Goal: Find specific page/section: Find specific page/section

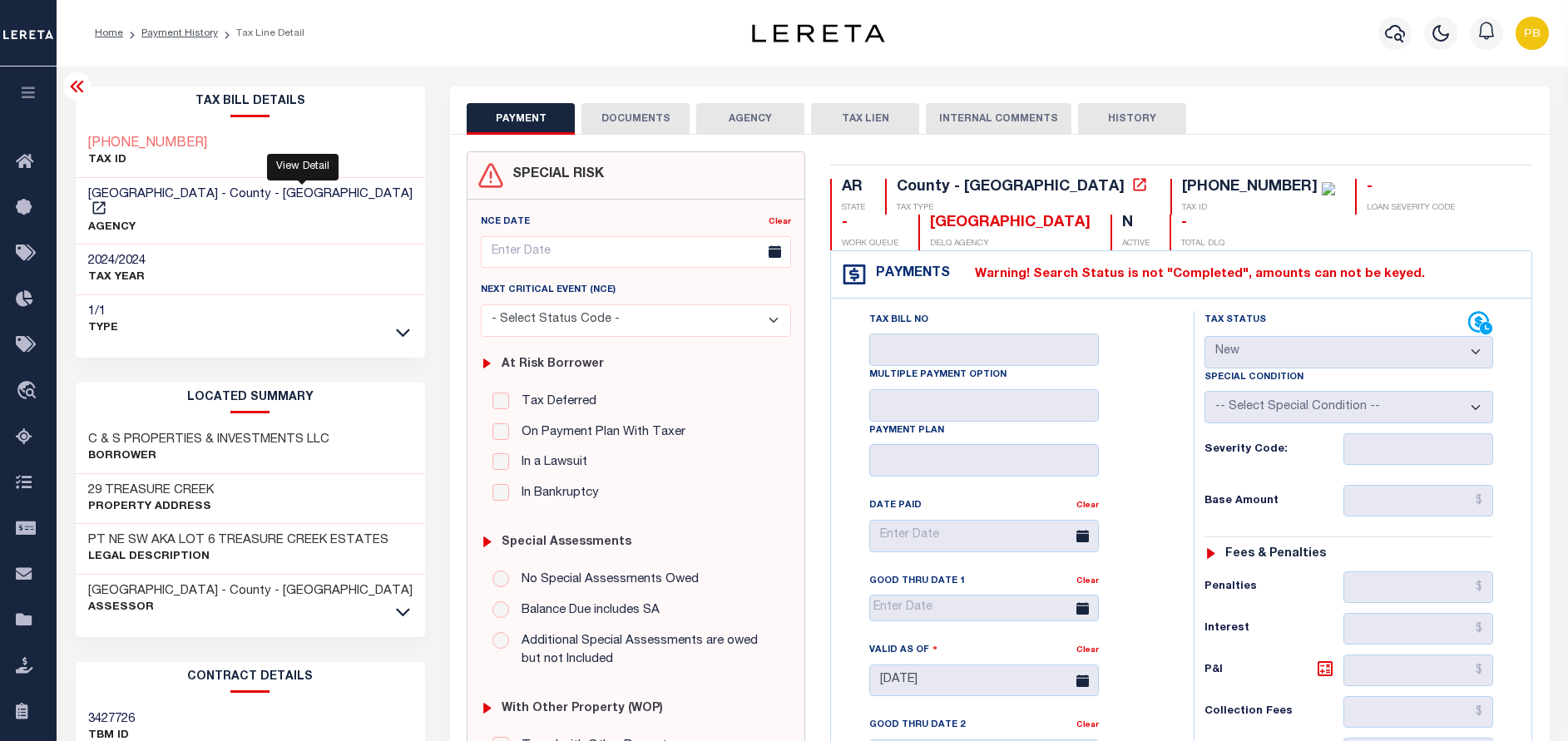
select select "NW2"
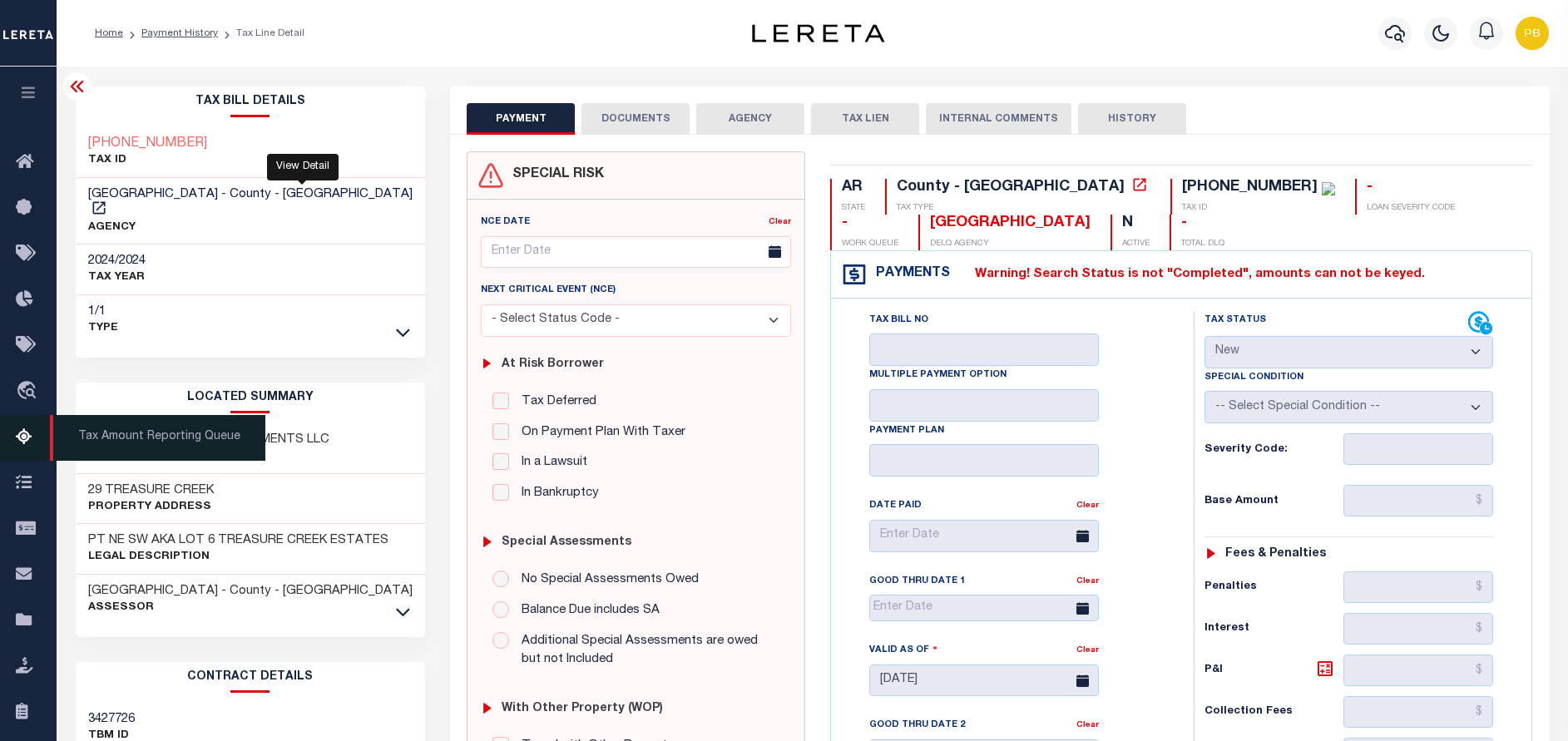
click at [26, 449] on icon at bounding box center [29, 438] width 27 height 21
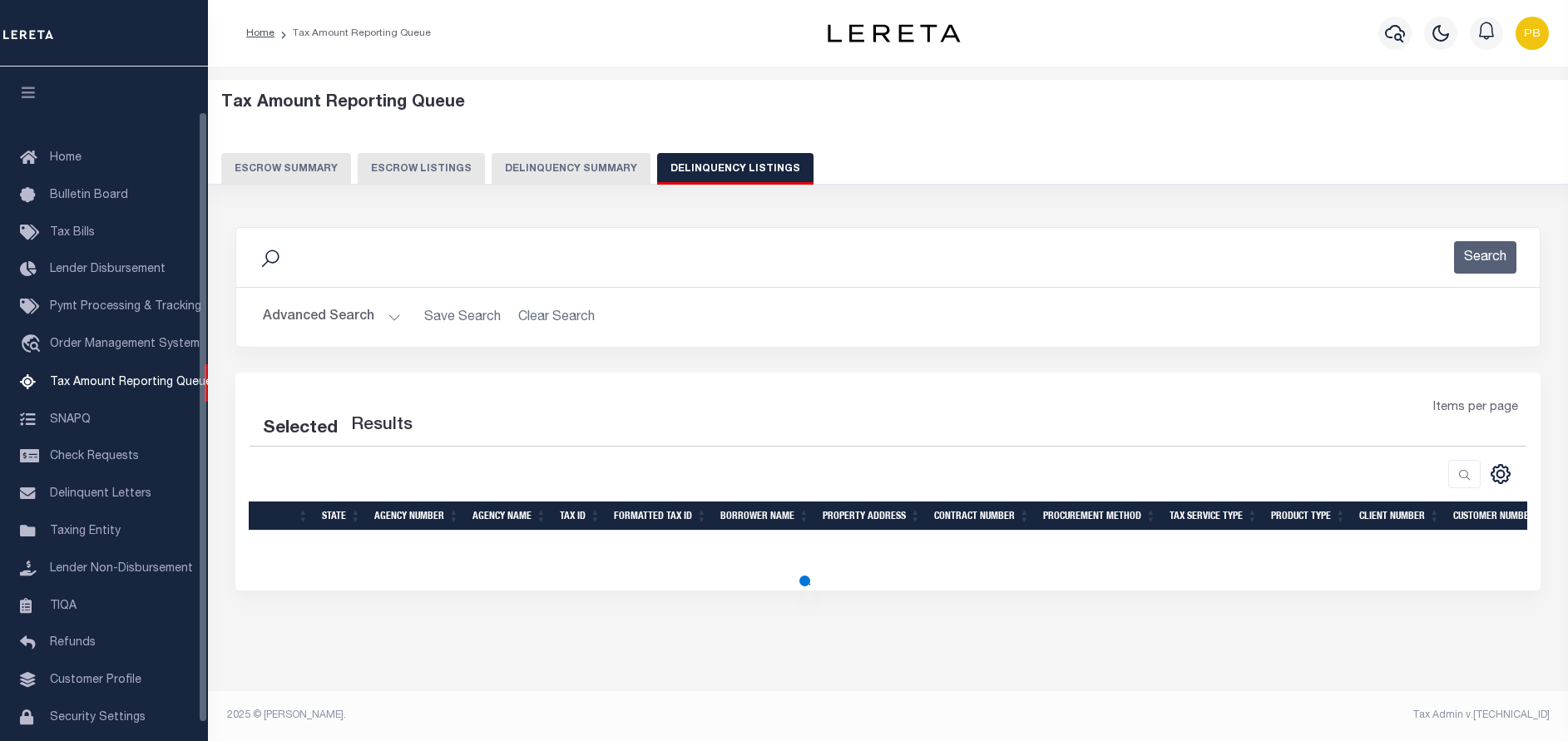
select select "100"
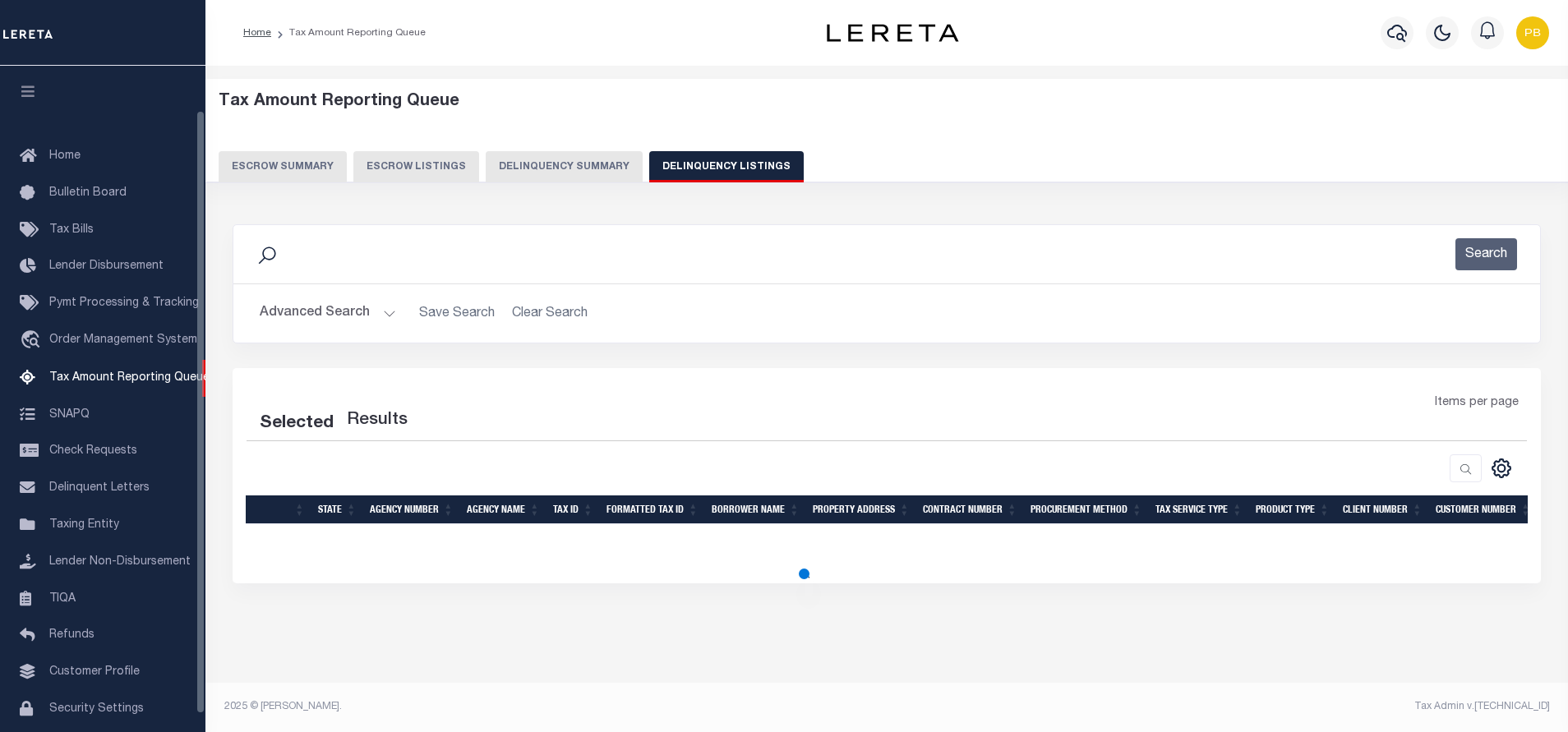
select select "100"
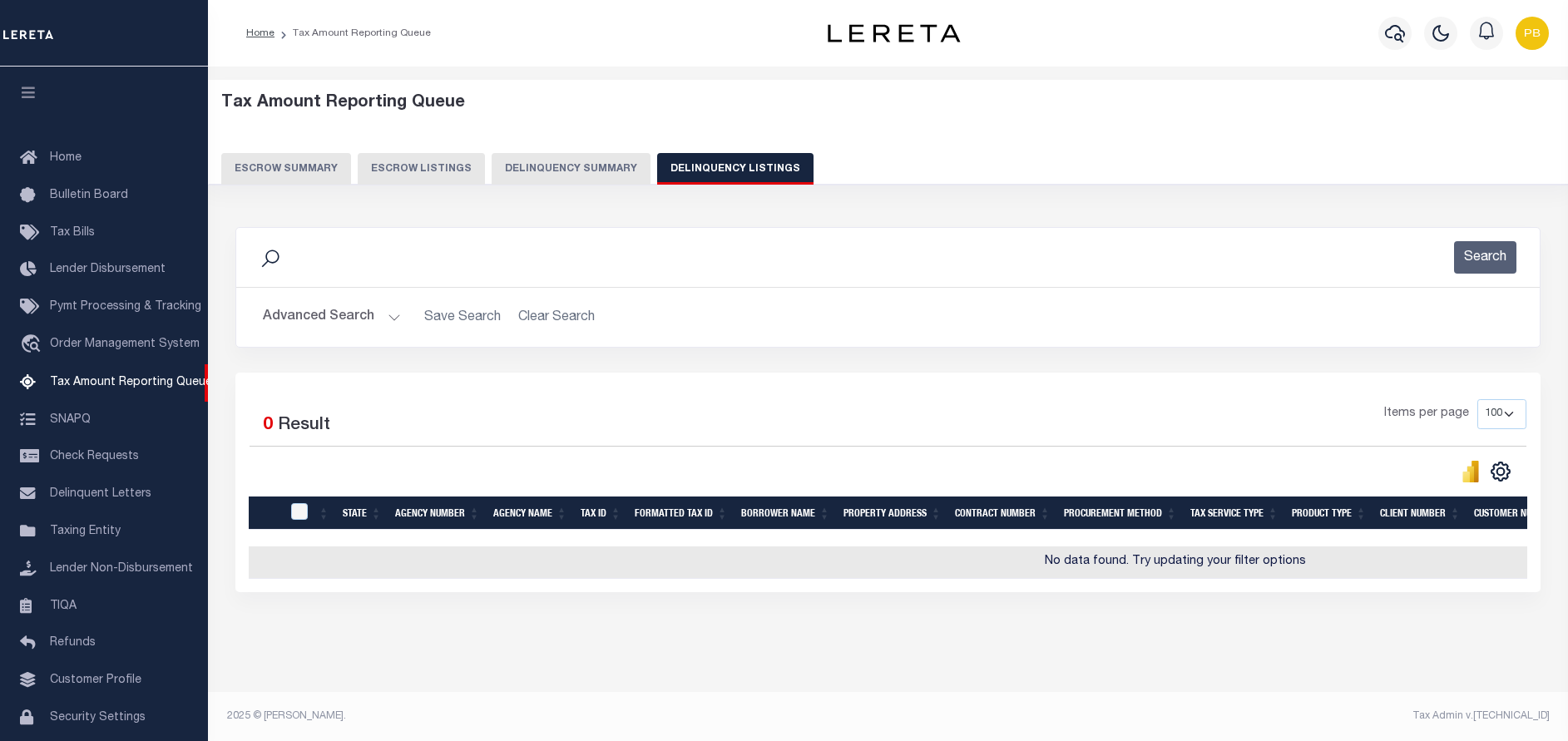
scroll to position [50, 0]
